Goal: Transaction & Acquisition: Download file/media

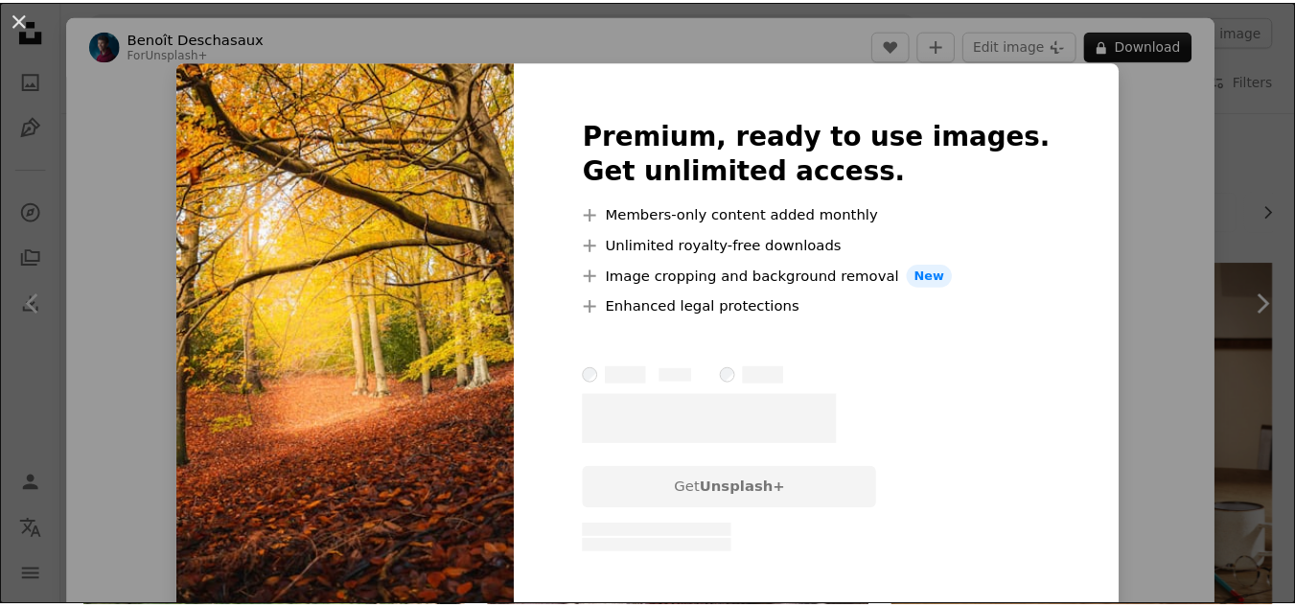
scroll to position [1040, 0]
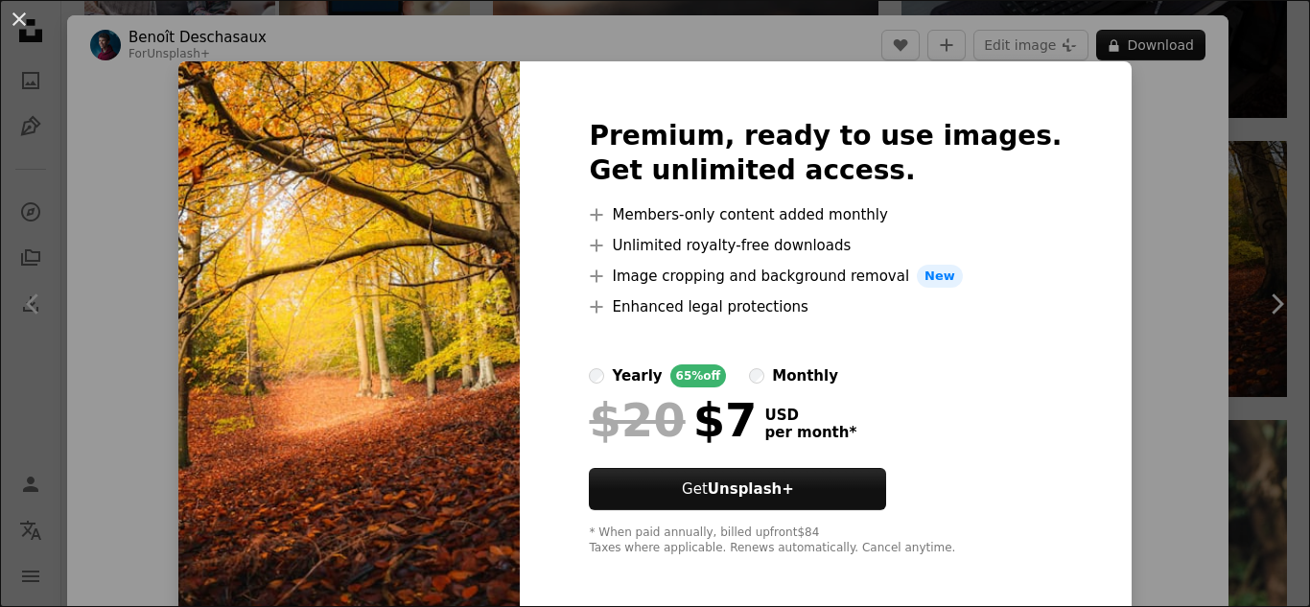
click at [175, 367] on div "An X shape Premium, ready to use images. Get unlimited access. A plus sign Memb…" at bounding box center [655, 303] width 1310 height 607
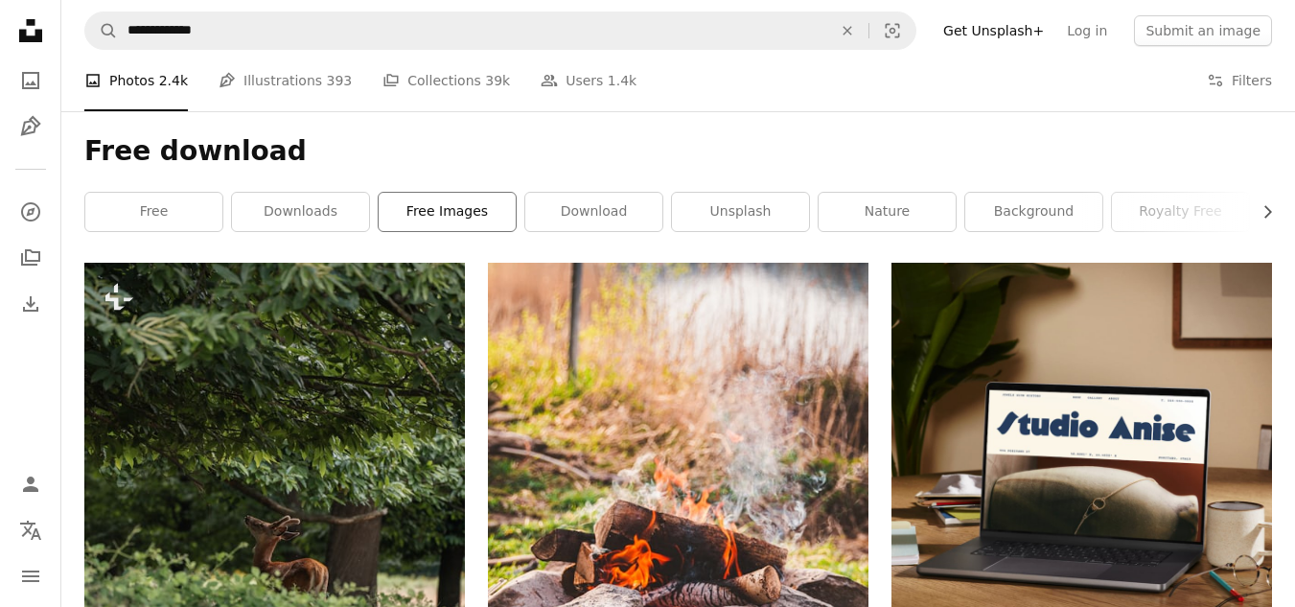
click at [440, 205] on link "free images" at bounding box center [447, 212] width 137 height 38
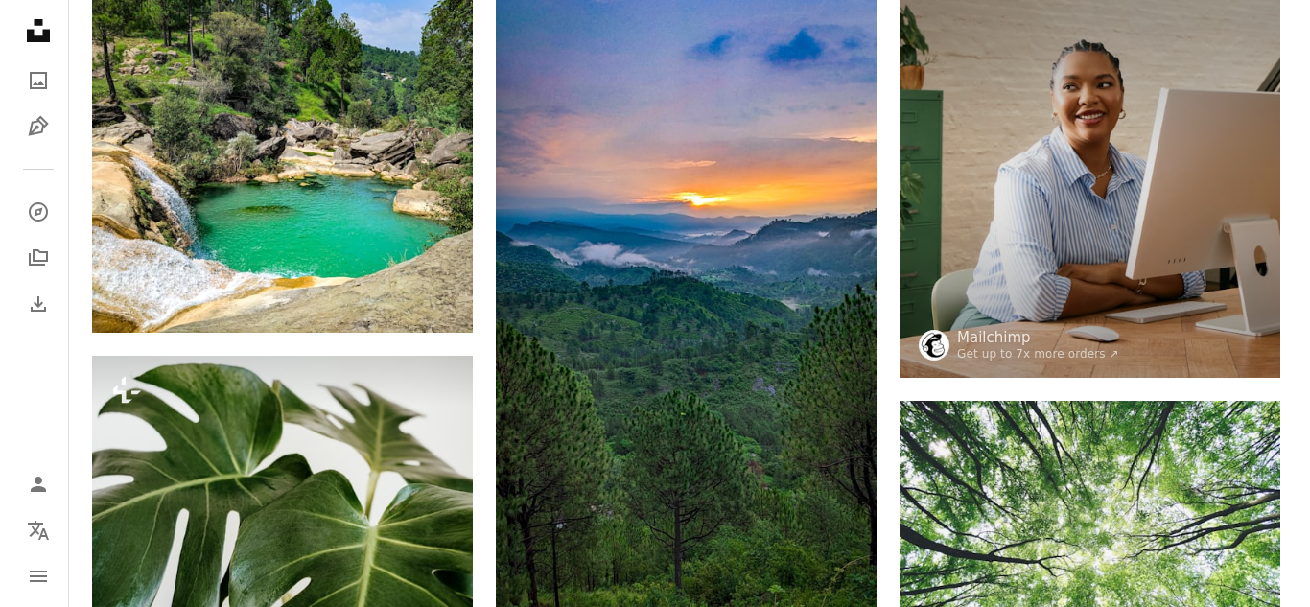
scroll to position [1343, 0]
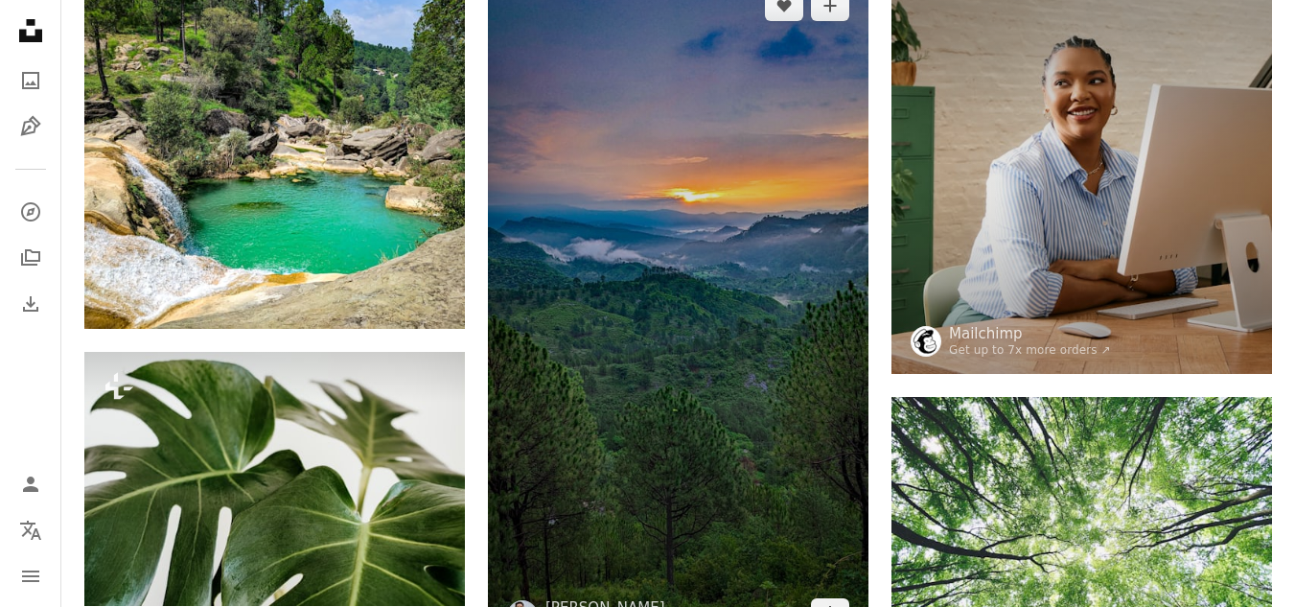
click at [641, 311] on img at bounding box center [678, 309] width 381 height 677
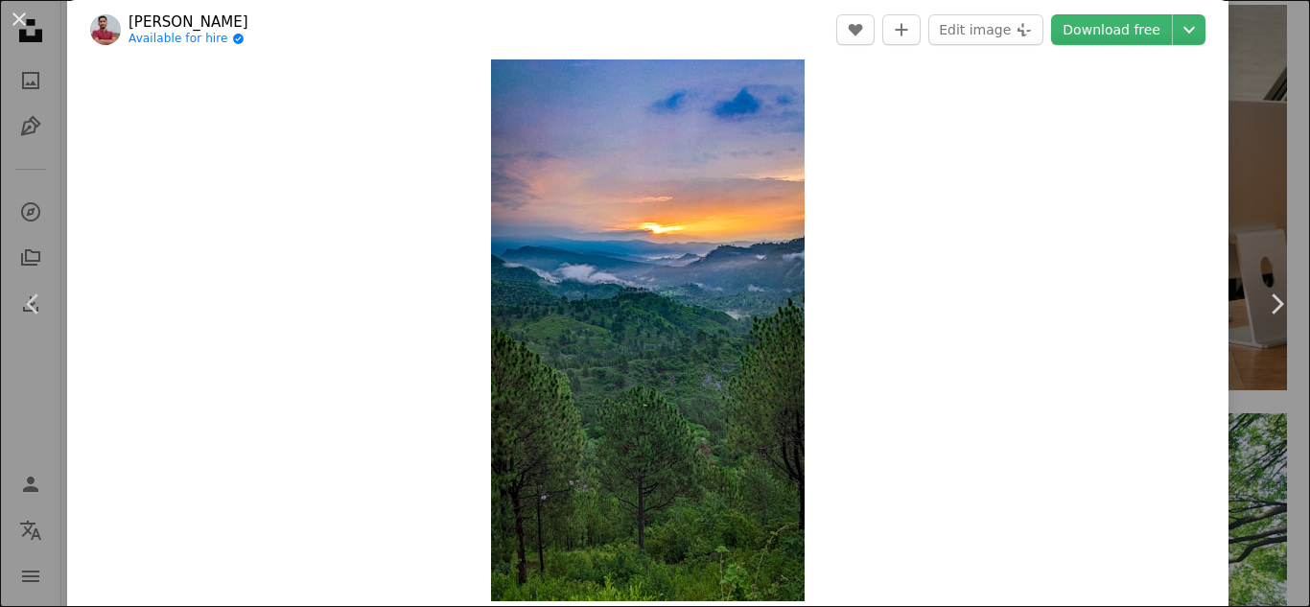
scroll to position [38, 0]
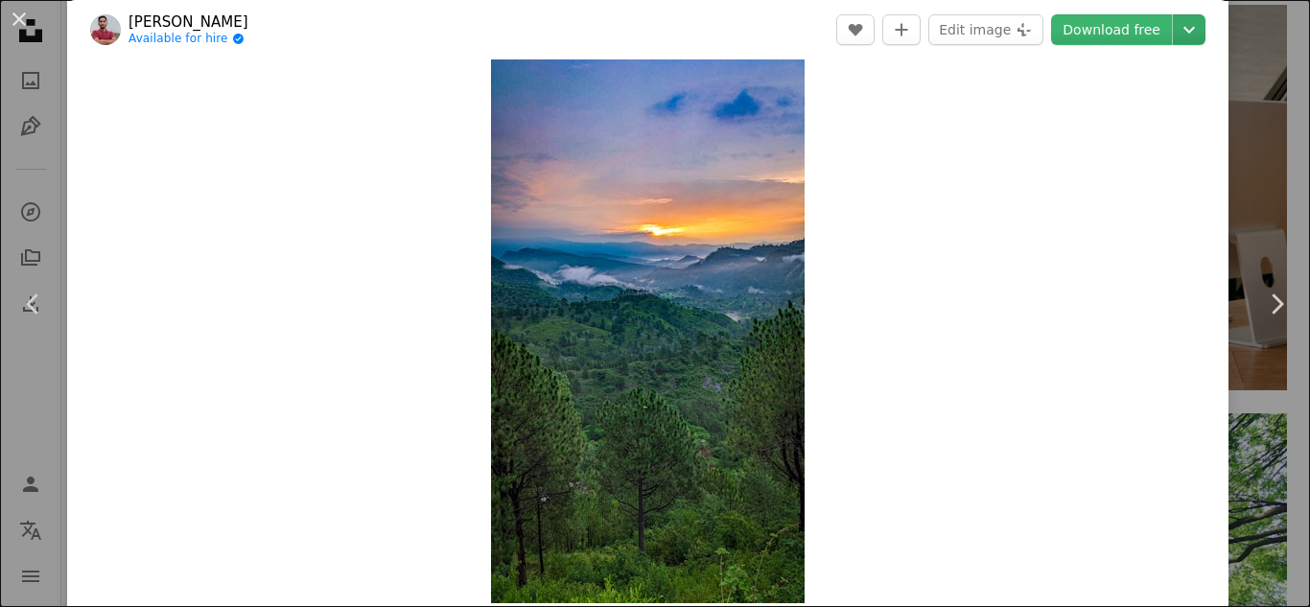
click at [1179, 32] on icon "Chevron down" at bounding box center [1189, 29] width 31 height 23
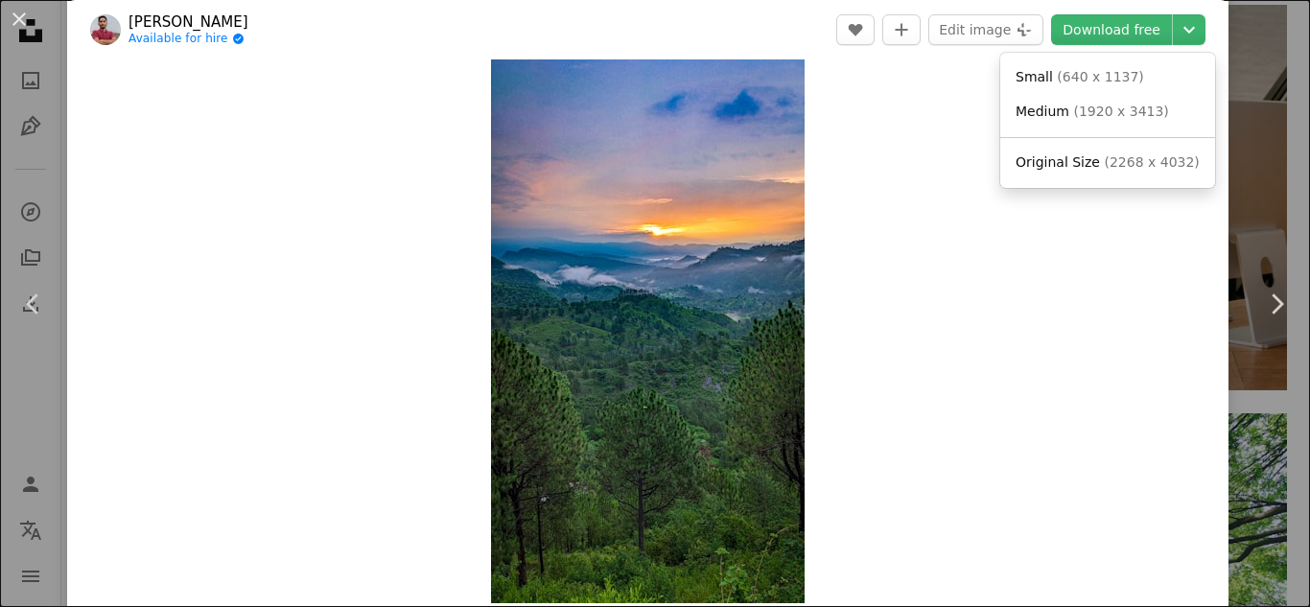
click at [1086, 165] on span "Original Size" at bounding box center [1057, 161] width 84 height 15
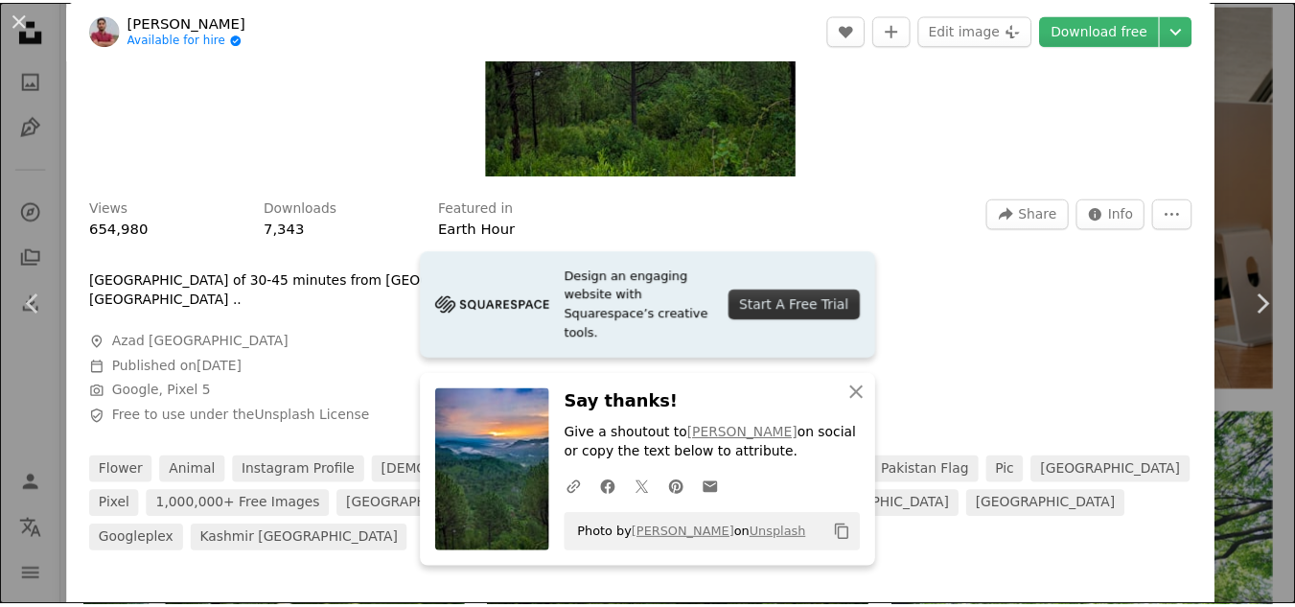
scroll to position [475, 0]
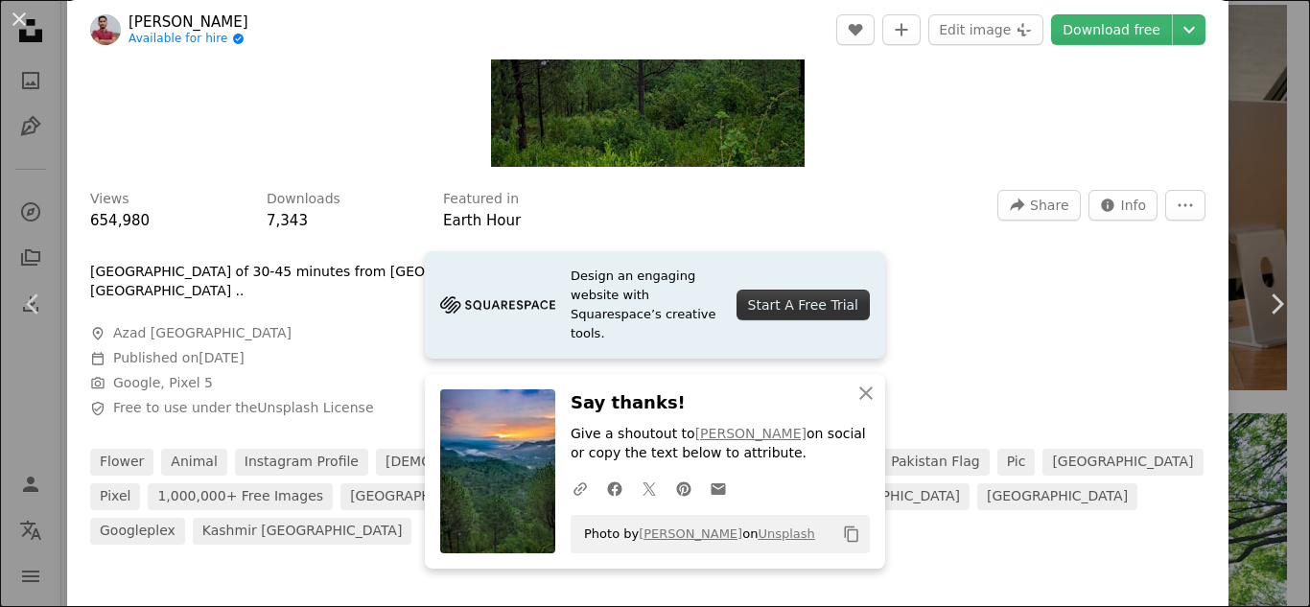
click at [914, 314] on div "Views 654,980 Downloads 7,343 Featured in Earth Hour A forward-right arrow Shar…" at bounding box center [647, 360] width 1161 height 368
click at [932, 328] on div "Views 654,980 Downloads 7,343 Featured in Earth Hour A forward-right arrow Shar…" at bounding box center [647, 360] width 1161 height 368
click at [869, 385] on icon "An X shape" at bounding box center [865, 393] width 23 height 23
